Goal: Task Accomplishment & Management: Complete application form

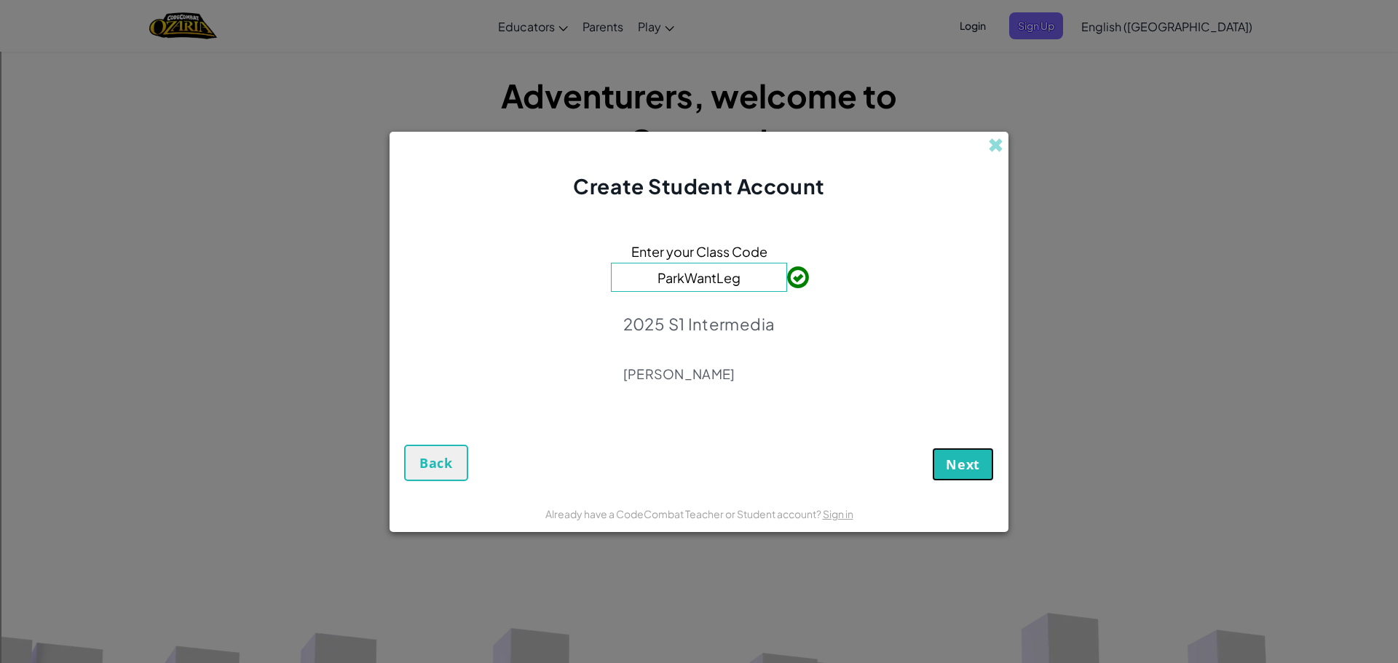
click at [942, 466] on button "Next" at bounding box center [963, 464] width 62 height 33
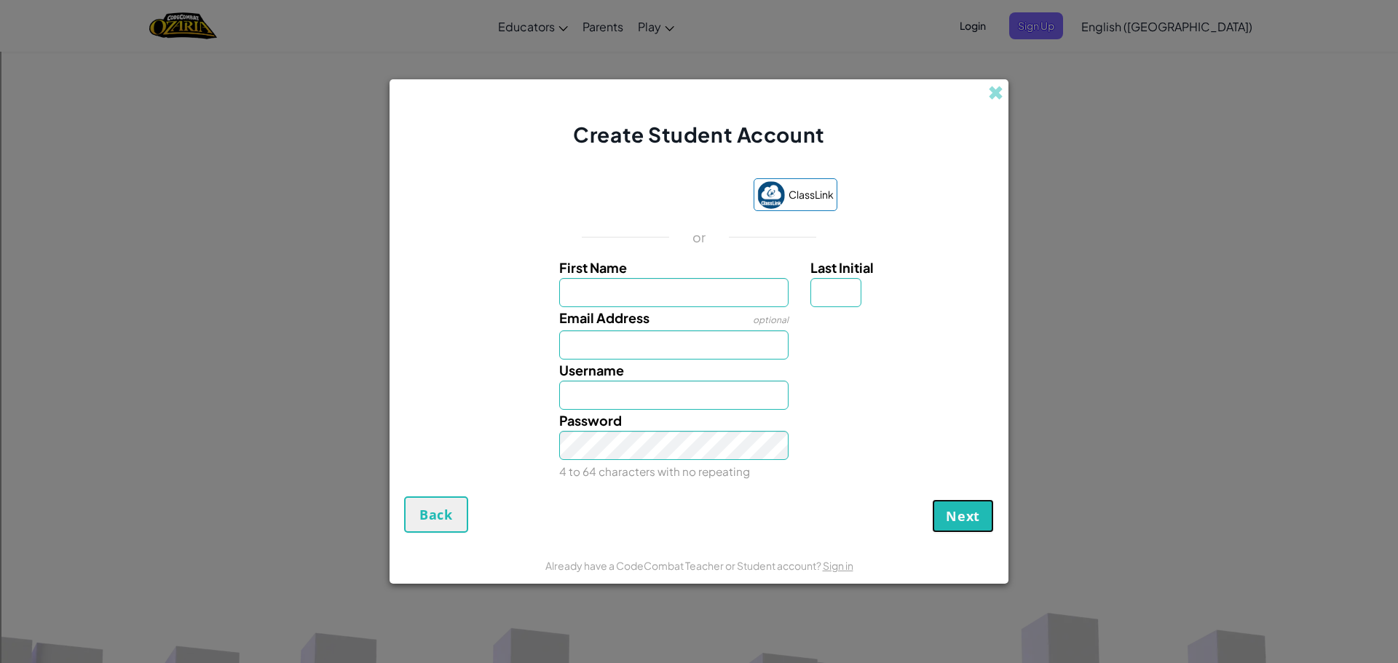
click at [956, 521] on span "Next" at bounding box center [963, 515] width 34 height 17
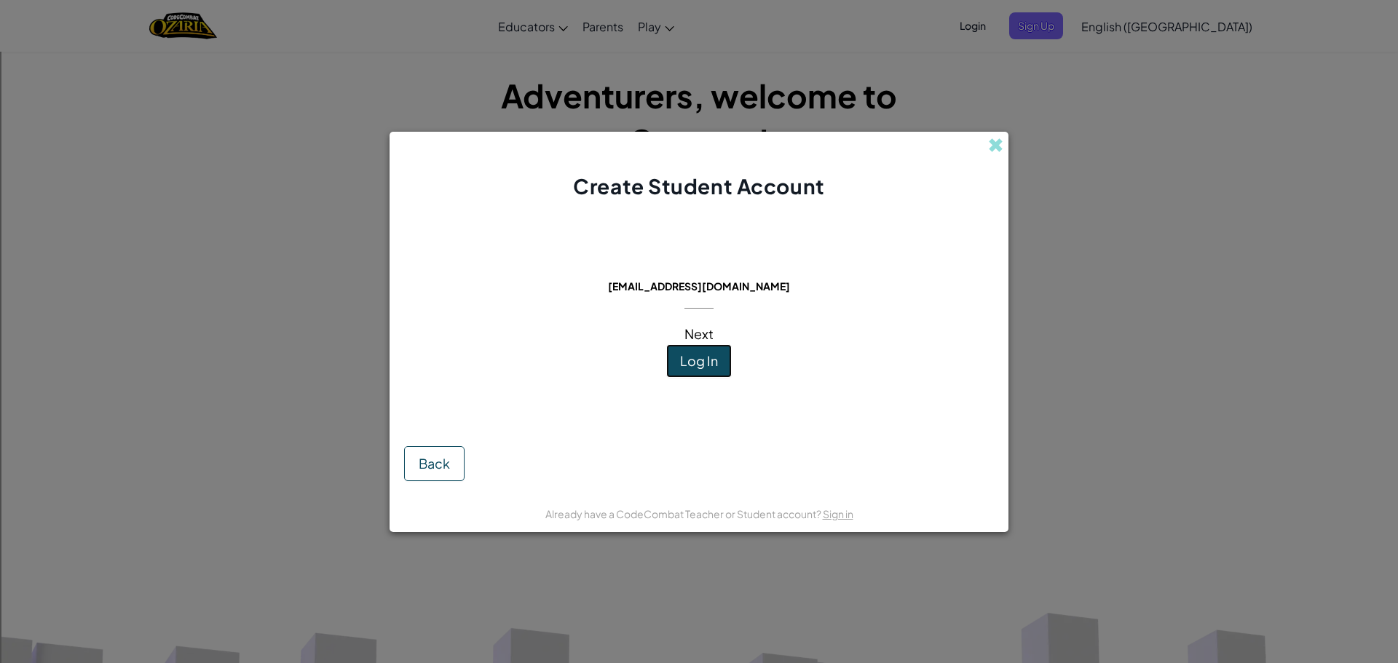
click at [684, 362] on span "Log In" at bounding box center [699, 360] width 38 height 17
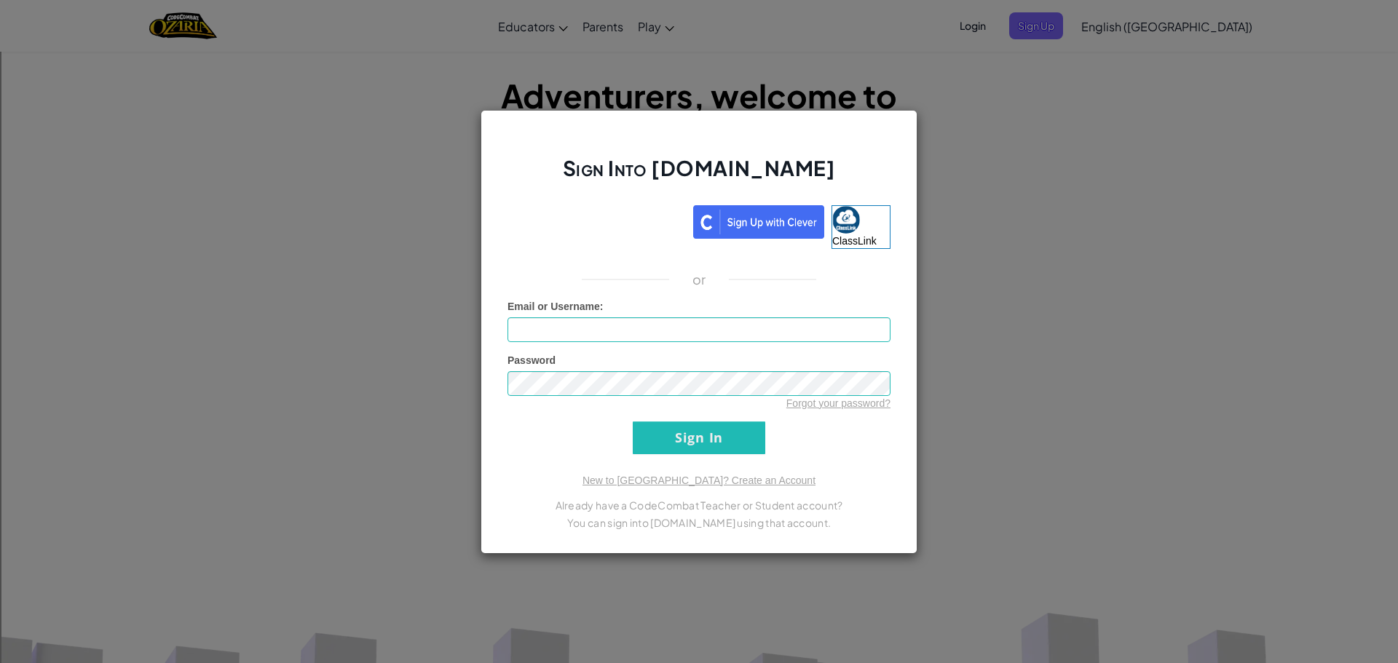
click at [697, 324] on div "Email or Username :" at bounding box center [698, 320] width 383 height 43
click at [697, 325] on input "Email or Username :" at bounding box center [698, 329] width 383 height 25
type input "[EMAIL_ADDRESS][DOMAIN_NAME]"
click at [633, 422] on input "Sign In" at bounding box center [699, 438] width 133 height 33
